Goal: Information Seeking & Learning: Learn about a topic

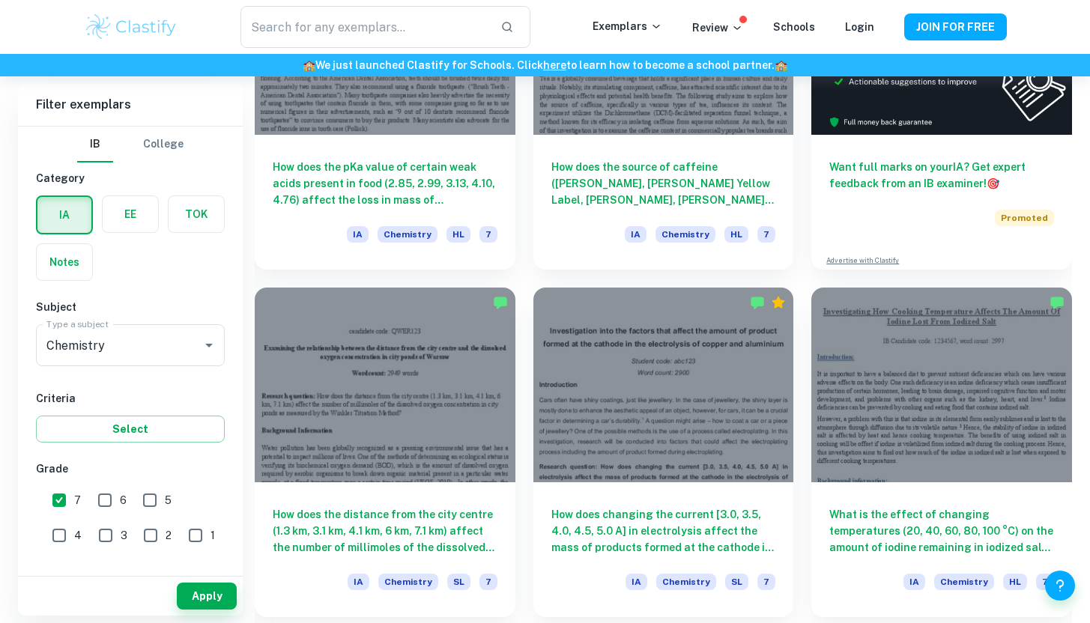
scroll to position [565, 0]
click at [206, 593] on button "Apply" at bounding box center [207, 596] width 60 height 27
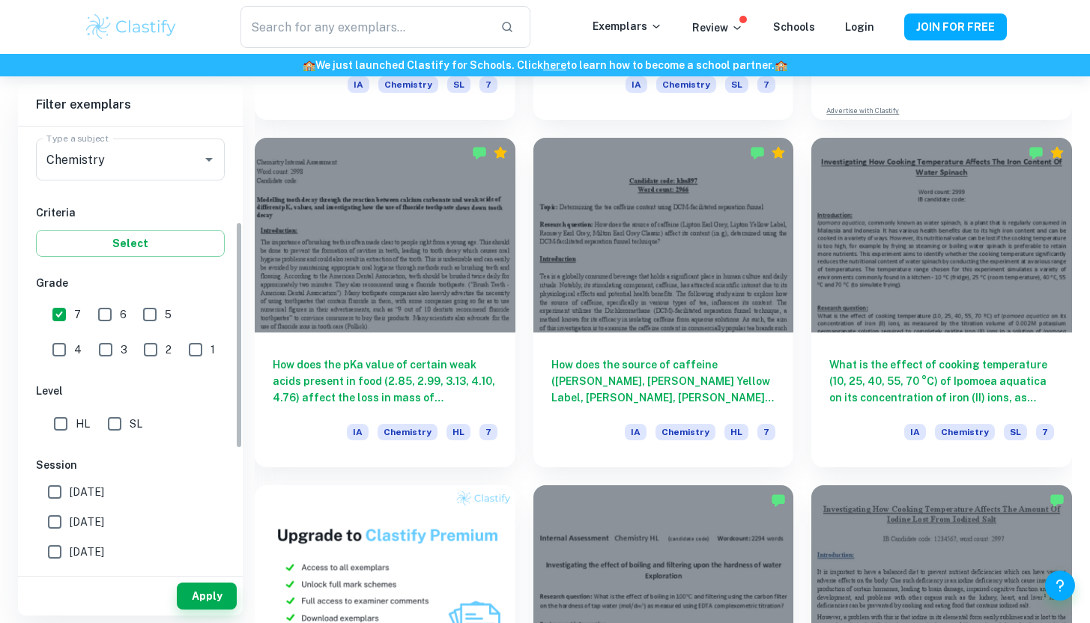
scroll to position [199, 0]
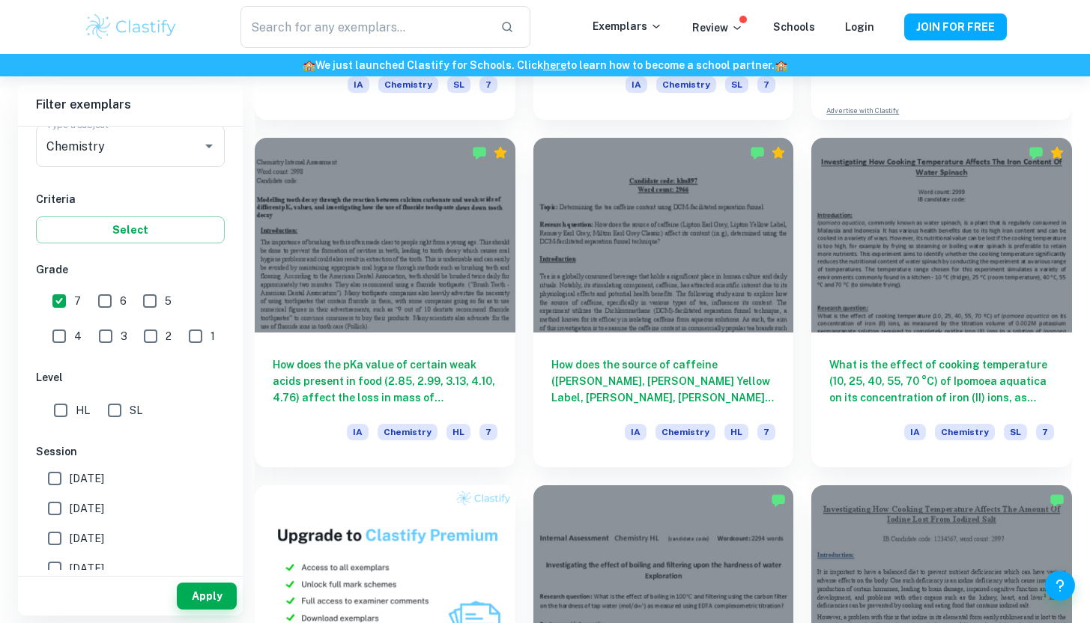
click at [54, 415] on input "HL" at bounding box center [61, 410] width 30 height 30
checkbox input "true"
click at [199, 599] on button "Apply" at bounding box center [207, 596] width 60 height 27
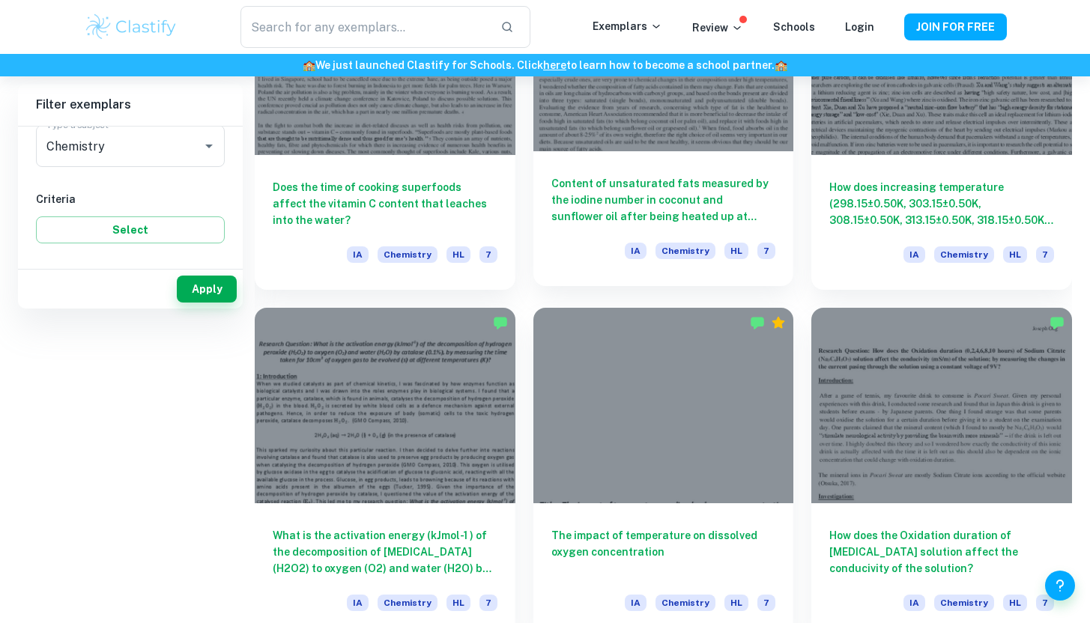
scroll to position [0, 0]
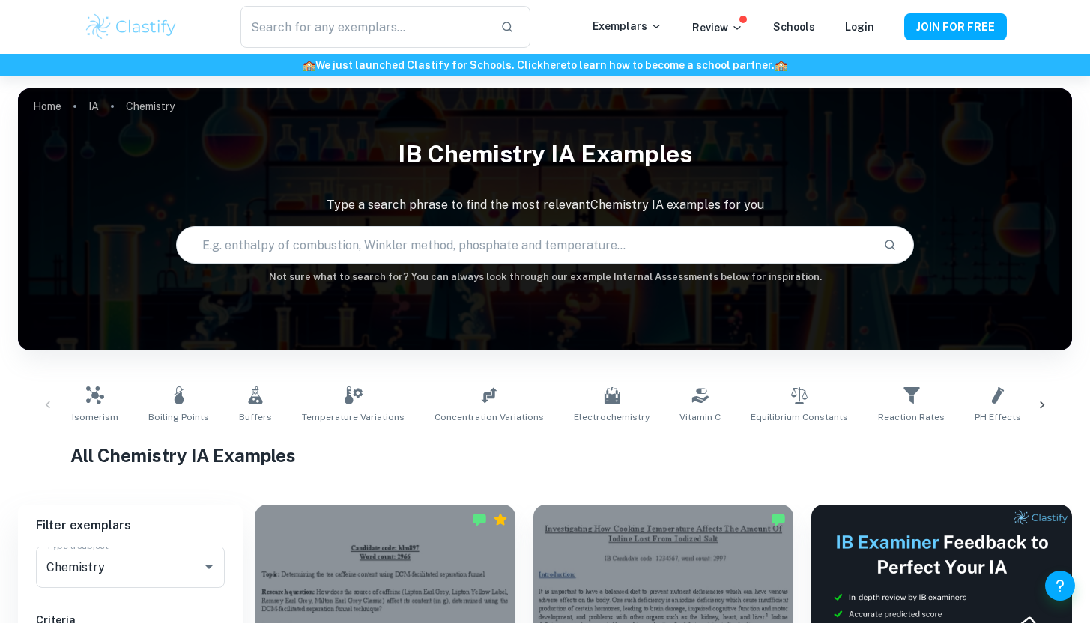
click at [567, 244] on input "text" at bounding box center [524, 245] width 694 height 42
paste input "chemoluminescence"
type input "chemoluminescence"
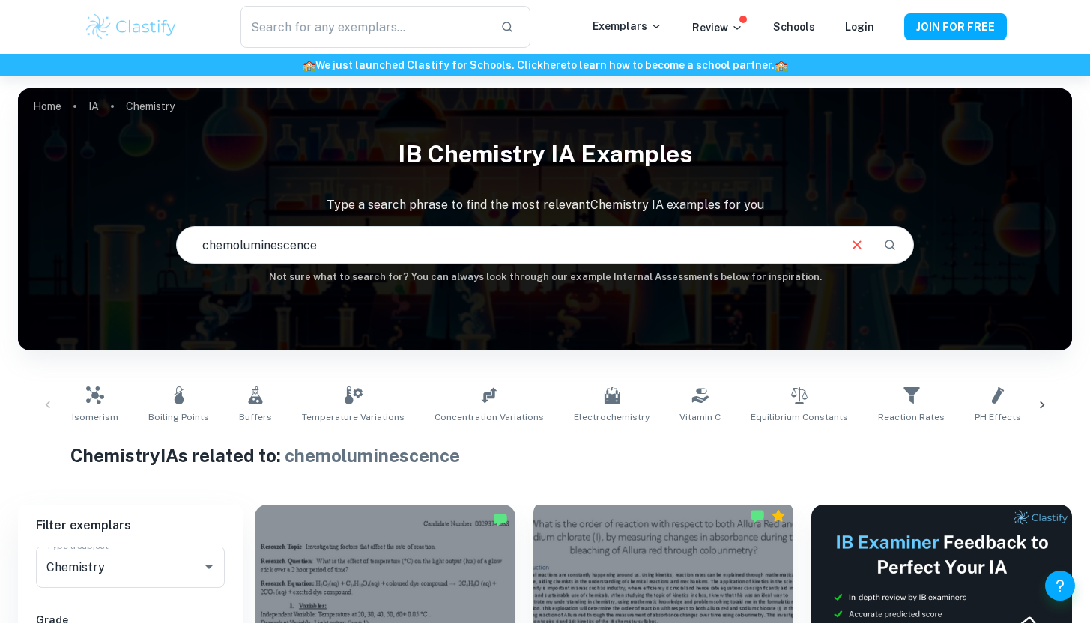
scroll to position [285, 0]
